Goal: Navigation & Orientation: Find specific page/section

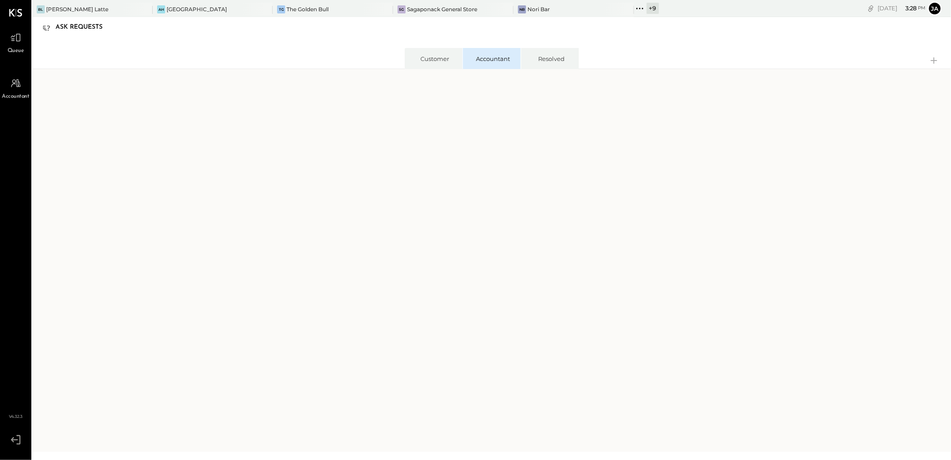
click at [16, 56] on ul "Queue Accountant" at bounding box center [15, 221] width 30 height 384
click at [16, 34] on icon at bounding box center [15, 38] width 11 height 9
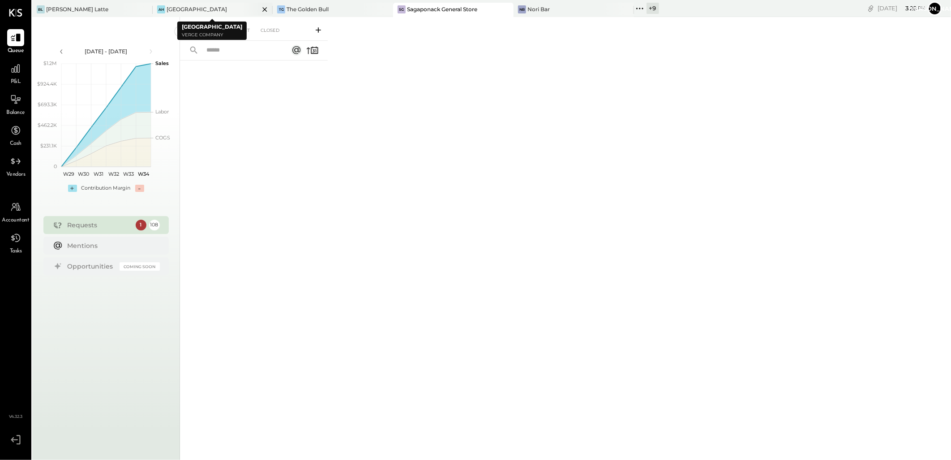
click at [176, 10] on div "[GEOGRAPHIC_DATA]" at bounding box center [197, 9] width 60 height 8
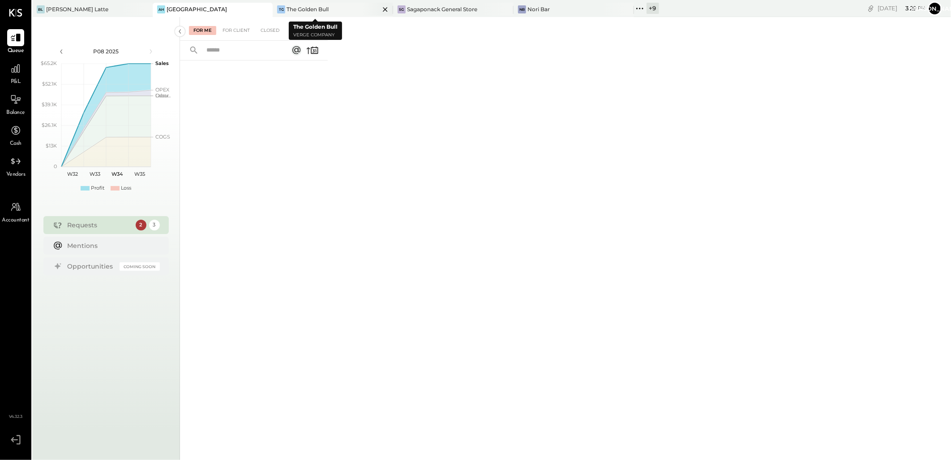
click at [289, 5] on div "The Golden Bull" at bounding box center [308, 9] width 42 height 8
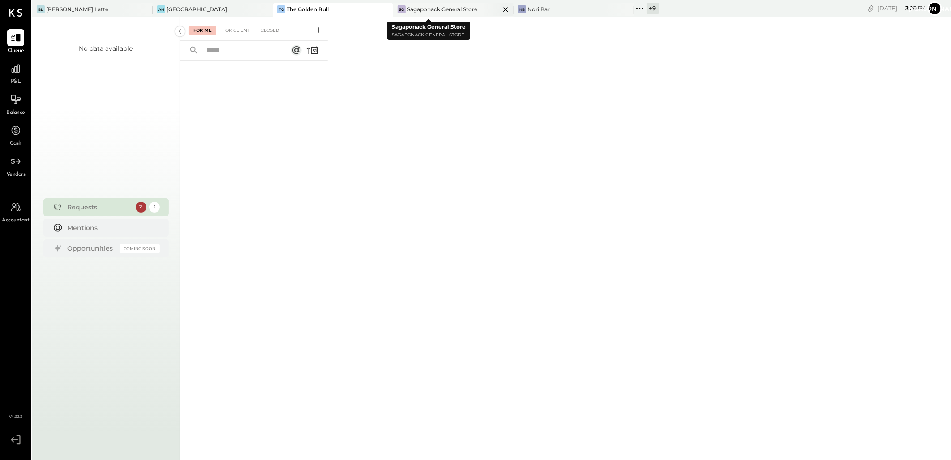
click at [416, 8] on div "Sagaponack General Store" at bounding box center [442, 9] width 70 height 8
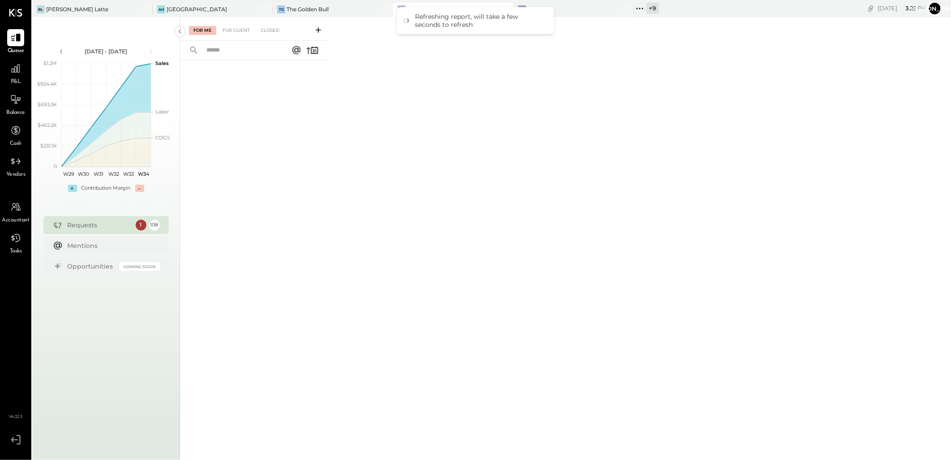
click at [647, 6] on div "+ 9" at bounding box center [653, 8] width 13 height 11
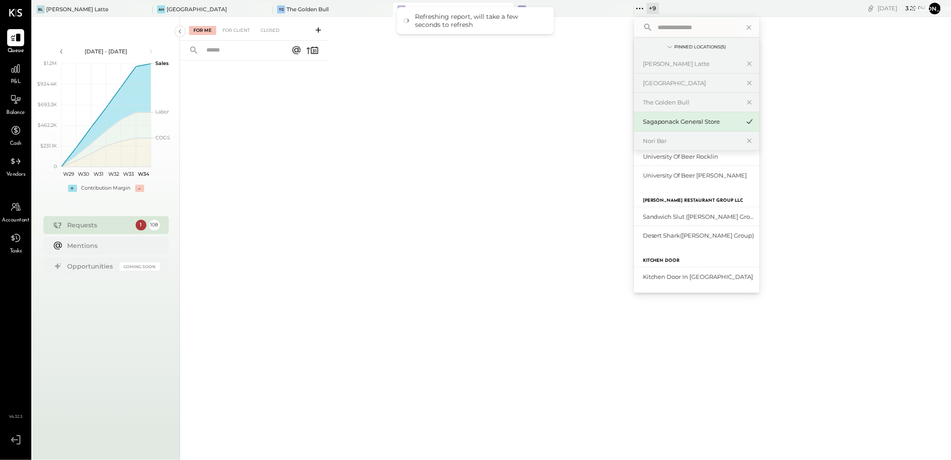
scroll to position [164, 0]
click at [654, 281] on div "Kitchen Door in [GEOGRAPHIC_DATA]" at bounding box center [696, 276] width 125 height 19
click at [656, 274] on div "Kitchen Door in [GEOGRAPHIC_DATA]" at bounding box center [691, 277] width 97 height 9
